Goal: Transaction & Acquisition: Purchase product/service

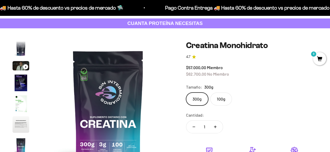
scroll to position [0, 1076]
click at [22, 102] on img "Ir al artículo 5" at bounding box center [21, 104] width 17 height 17
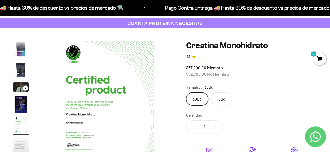
scroll to position [21, 0]
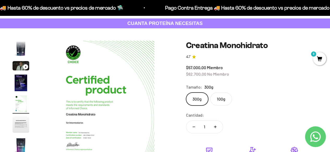
click at [23, 123] on img "Ir al artículo 6" at bounding box center [21, 124] width 17 height 17
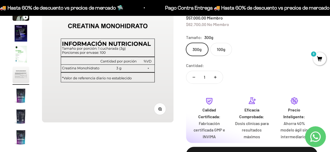
scroll to position [78, 0]
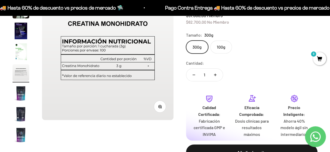
click at [23, 88] on img "Ir al artículo 7" at bounding box center [21, 93] width 17 height 17
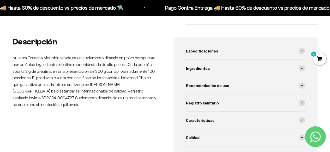
scroll to position [235, 0]
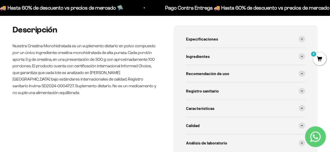
click at [305, 72] on div "Especificaciones Tipo de producto: Suplemento dietario en polvo. Sabor: Natural…" at bounding box center [245, 91] width 144 height 132
click at [302, 74] on icon at bounding box center [301, 74] width 2 height 2
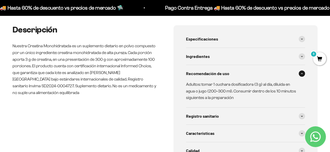
scroll to position [261, 0]
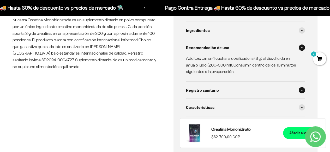
click at [302, 90] on icon at bounding box center [301, 91] width 2 height 2
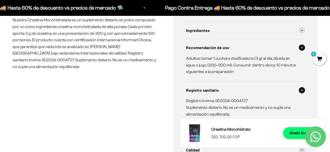
click at [302, 90] on icon at bounding box center [301, 91] width 2 height 2
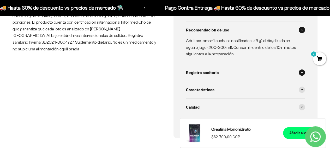
scroll to position [287, 0]
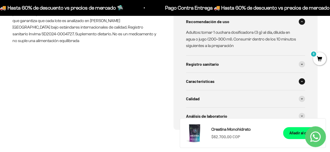
click at [301, 82] on icon at bounding box center [301, 82] width 2 height 2
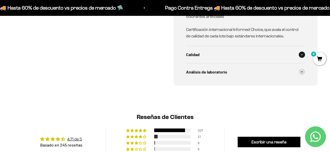
scroll to position [0, 0]
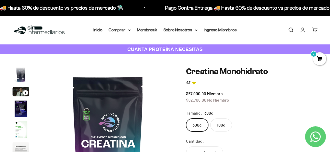
click at [14, 95] on img "Ir al artículo 3" at bounding box center [21, 91] width 17 height 9
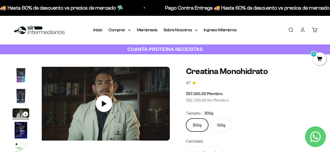
scroll to position [0, 269]
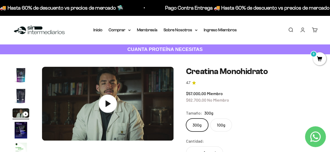
click at [108, 104] on icon at bounding box center [108, 104] width 5 height 7
